Goal: Find specific page/section: Find specific page/section

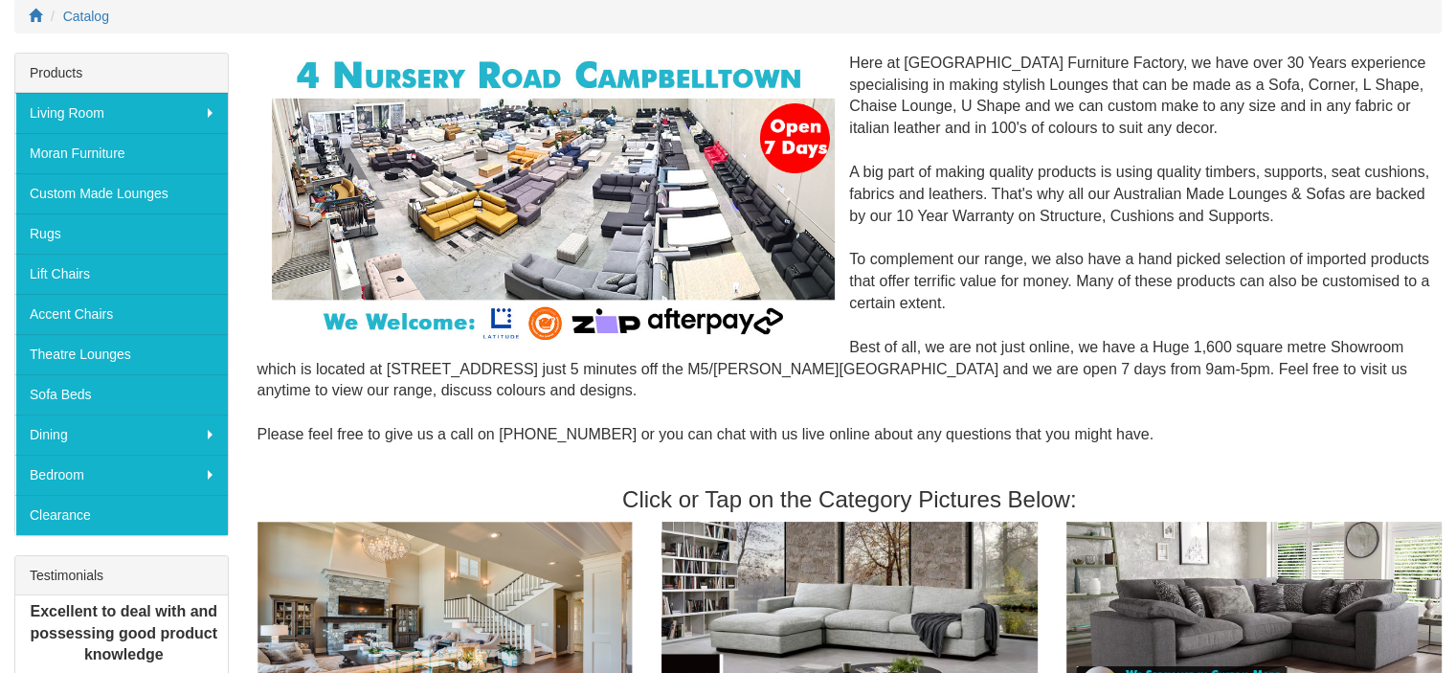
scroll to position [287, 0]
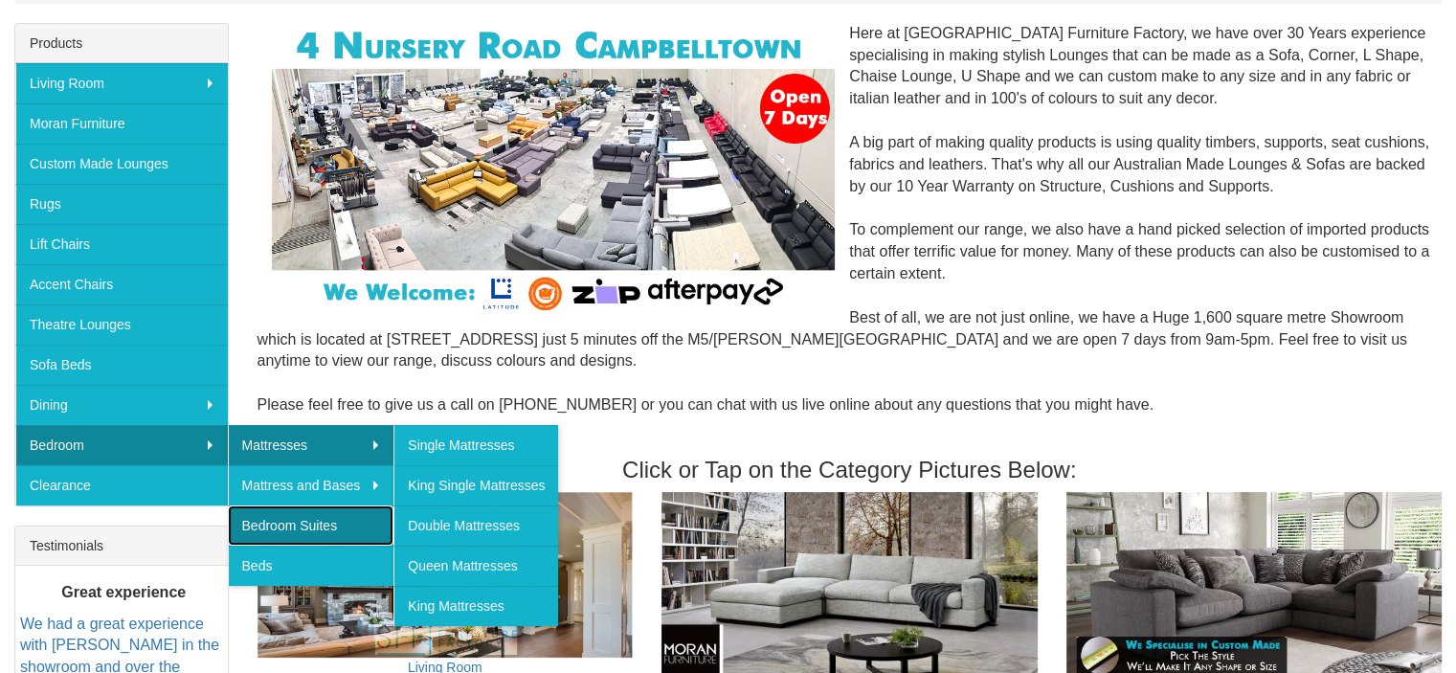
click at [294, 523] on link "Bedroom Suites" at bounding box center [311, 525] width 167 height 40
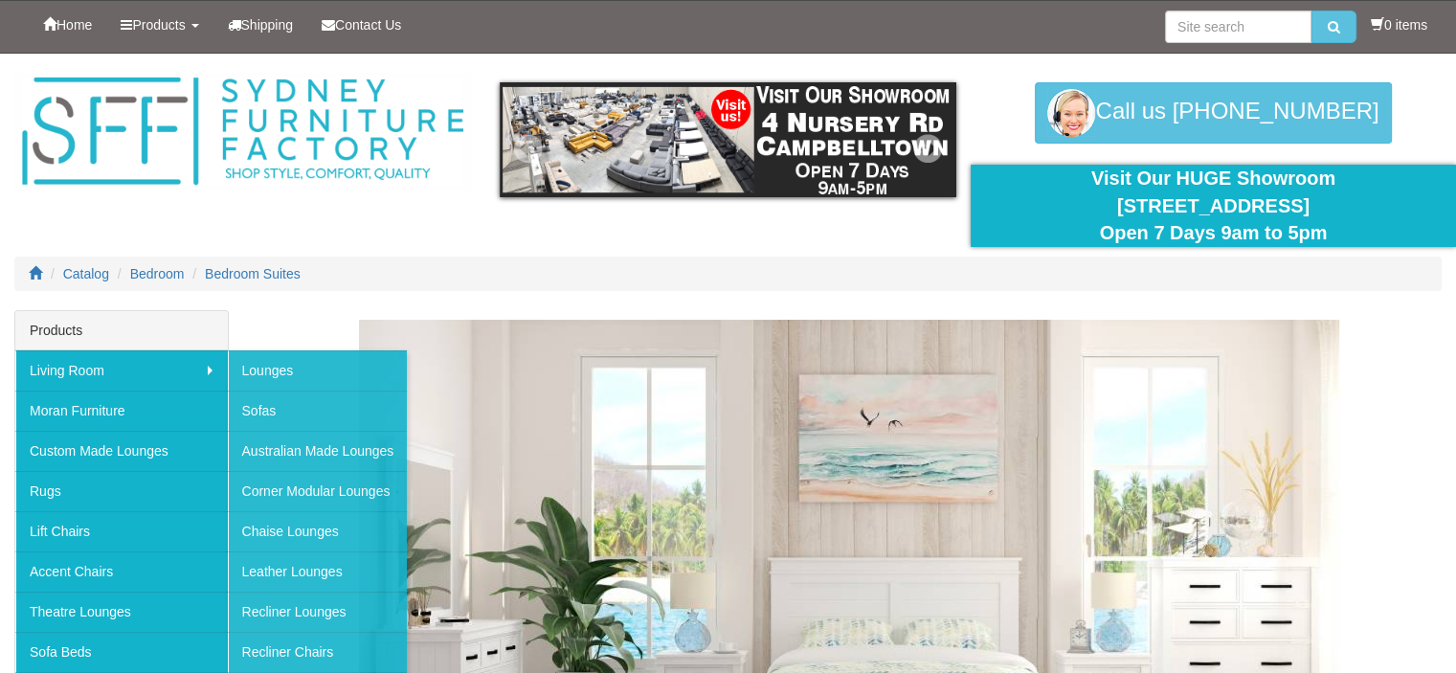
click at [626, 161] on img at bounding box center [728, 139] width 456 height 115
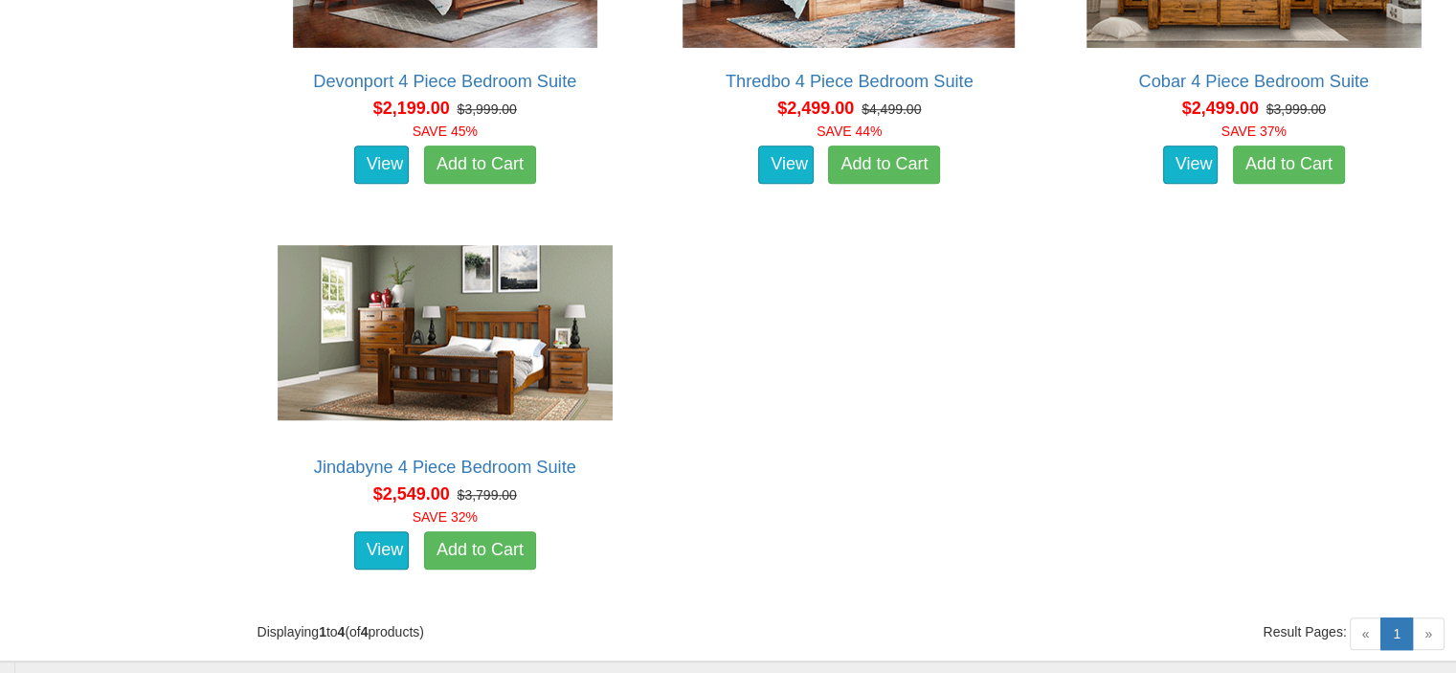
scroll to position [1516, 0]
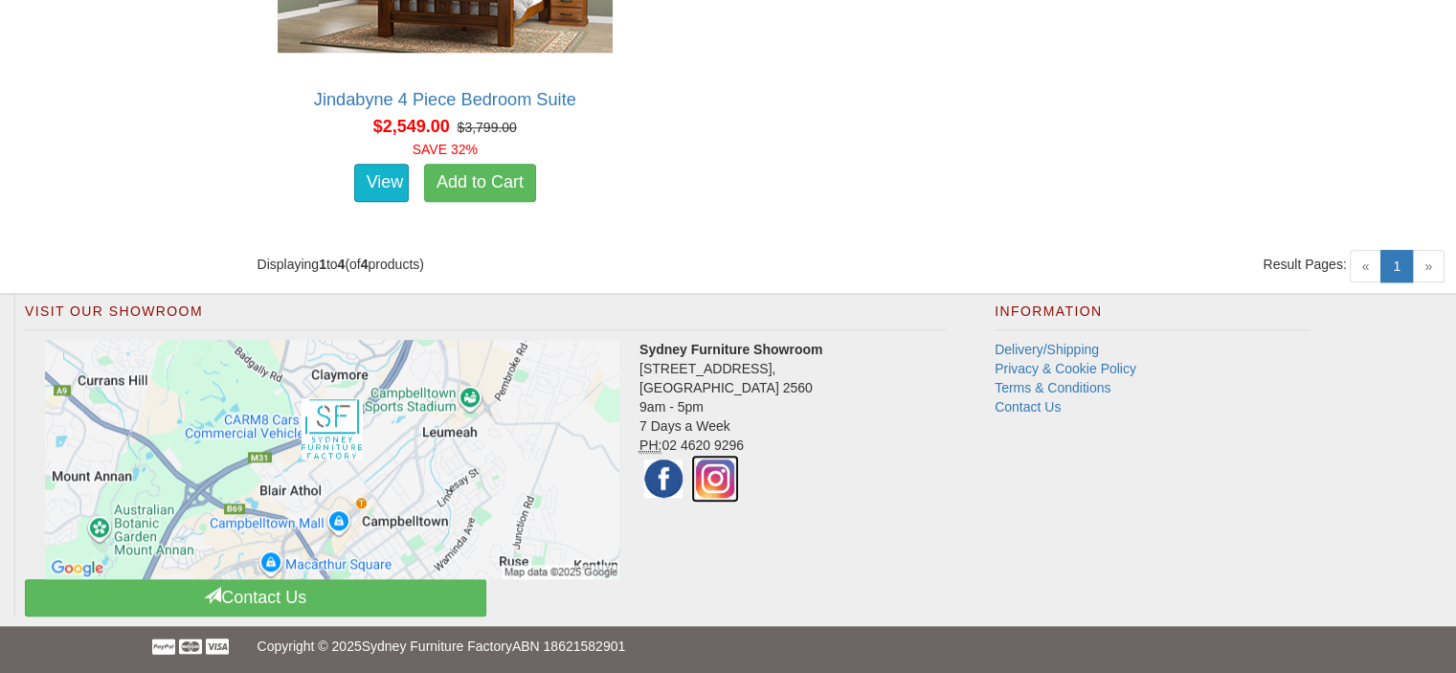
click at [720, 469] on img at bounding box center [715, 479] width 48 height 48
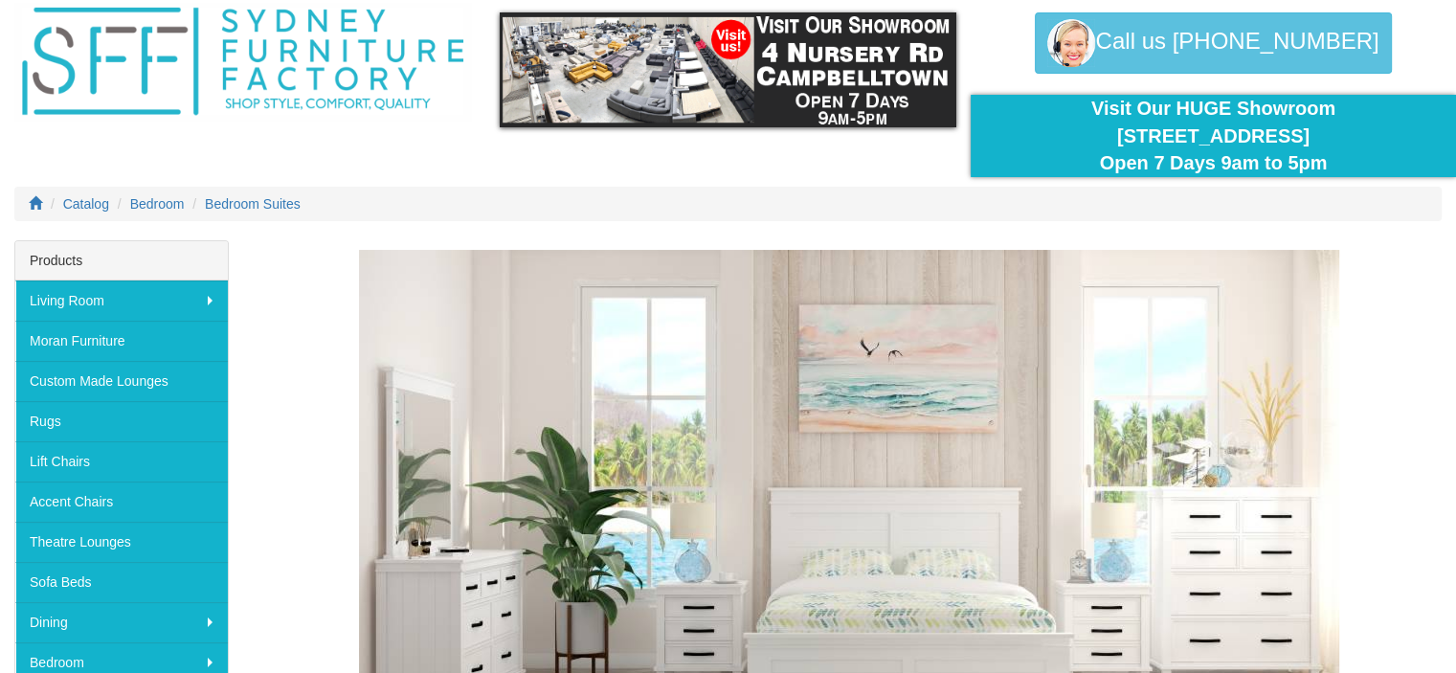
scroll to position [0, 0]
